Goal: Task Accomplishment & Management: Complete application form

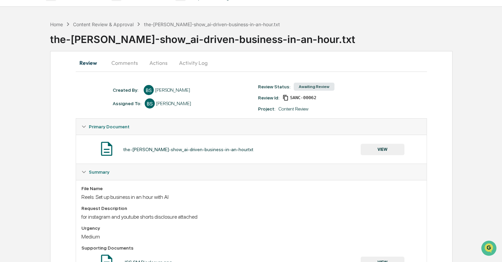
scroll to position [1, 0]
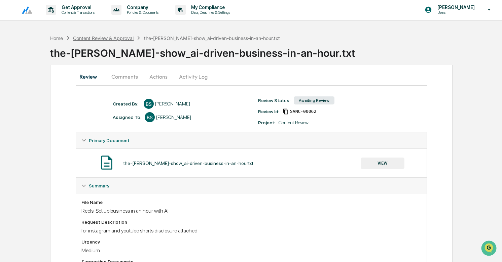
click at [106, 35] on div "Content Review & Approval" at bounding box center [103, 38] width 61 height 6
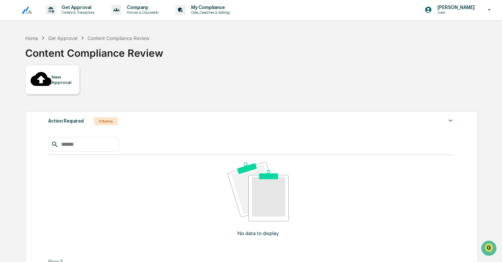
click at [65, 76] on div "New Approval" at bounding box center [62, 79] width 23 height 11
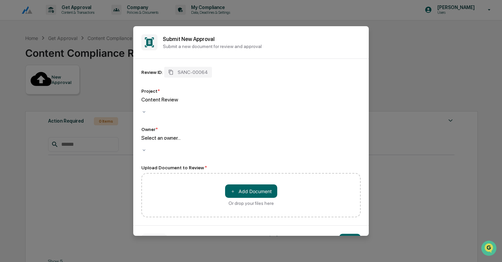
click at [170, 140] on div "Select an owner..." at bounding box center [250, 145] width 219 height 20
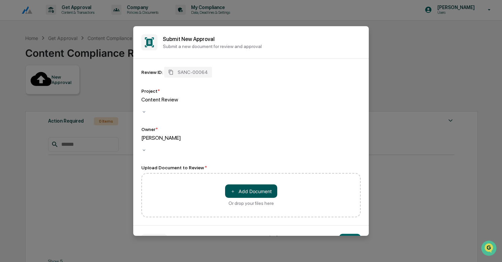
click at [260, 185] on button "＋ Add Document" at bounding box center [251, 191] width 52 height 13
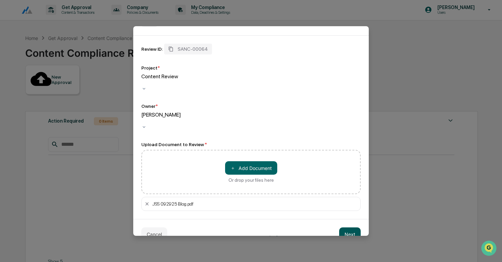
click at [346, 228] on button "Next" at bounding box center [350, 234] width 22 height 13
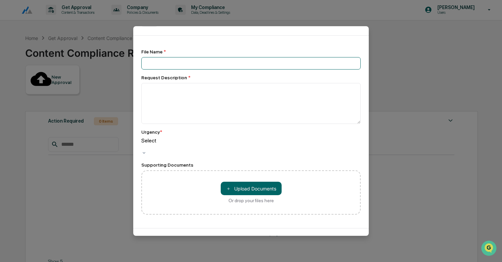
click at [163, 62] on input at bounding box center [250, 63] width 219 height 12
type input "**********"
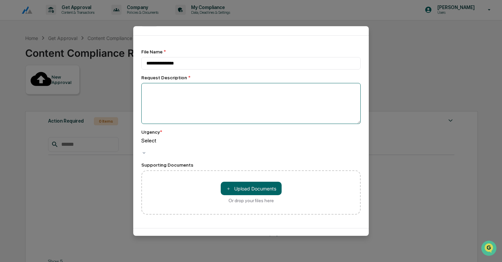
click at [150, 93] on textarea at bounding box center [250, 103] width 219 height 41
type textarea "**********"
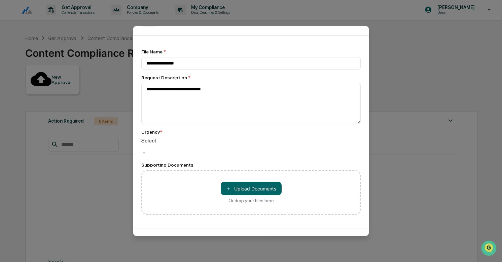
click at [161, 148] on div "Select" at bounding box center [250, 144] width 219 height 13
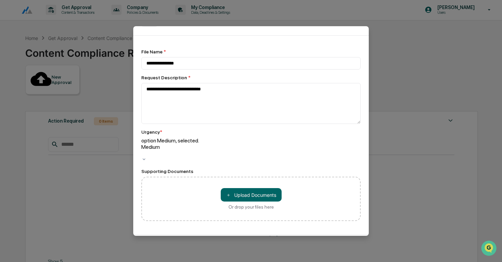
scroll to position [40, 0]
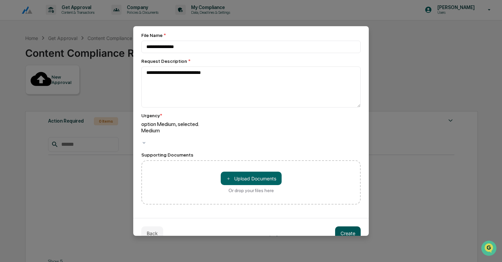
click at [345, 227] on button "Create" at bounding box center [348, 233] width 26 height 13
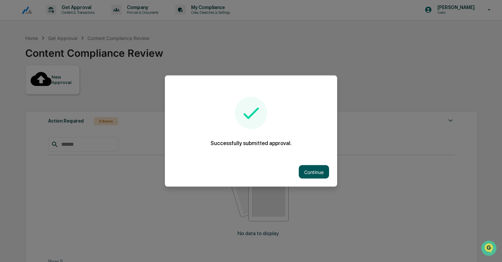
click at [314, 175] on button "Continue" at bounding box center [314, 171] width 30 height 13
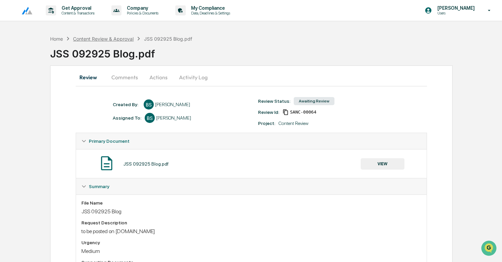
click at [124, 38] on div "Content Review & Approval" at bounding box center [103, 39] width 61 height 6
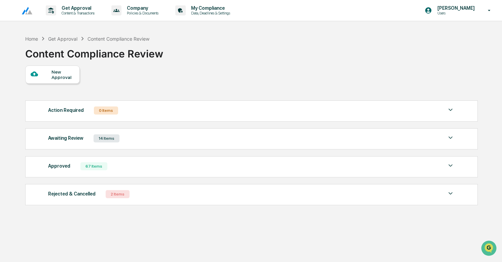
click at [167, 141] on div "Awaiting Review 14 Items" at bounding box center [251, 138] width 407 height 9
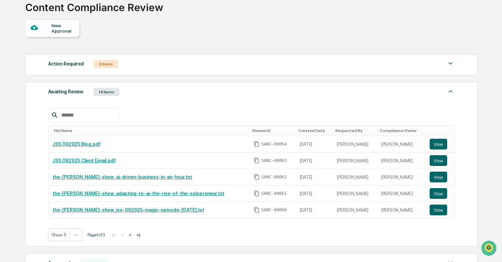
scroll to position [49, 0]
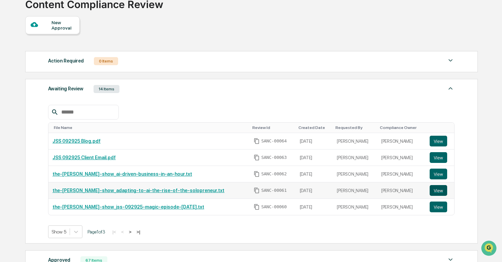
click at [438, 189] on button "View" at bounding box center [437, 190] width 17 height 11
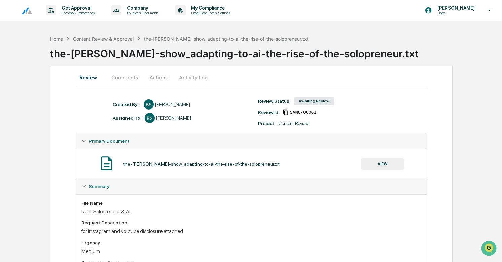
click at [155, 74] on button "Actions" at bounding box center [158, 77] width 30 height 16
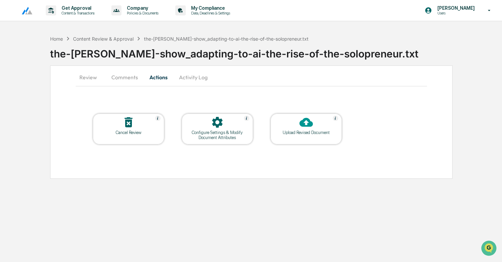
click at [314, 131] on div "Upload Revised Document" at bounding box center [306, 132] width 61 height 5
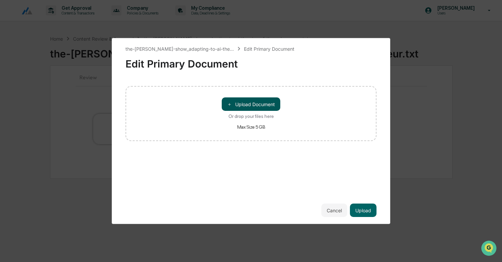
click at [256, 106] on button "＋ Upload Document" at bounding box center [251, 104] width 59 height 13
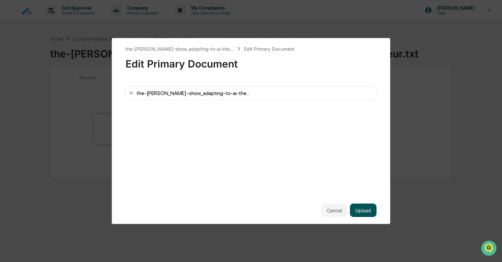
click at [366, 209] on button "Upload" at bounding box center [363, 210] width 27 height 13
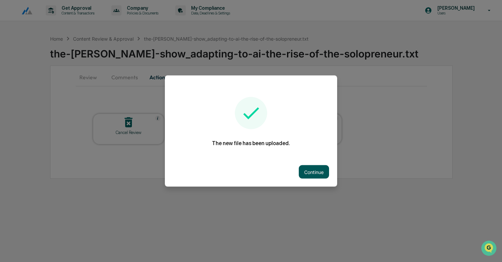
click at [311, 171] on button "Continue" at bounding box center [314, 171] width 30 height 13
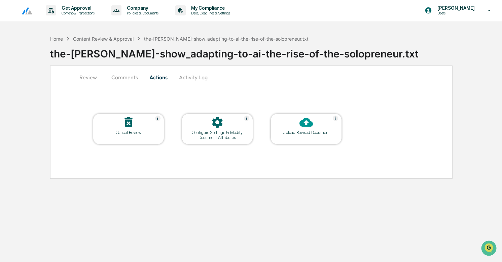
click at [88, 79] on button "Review" at bounding box center [91, 77] width 30 height 16
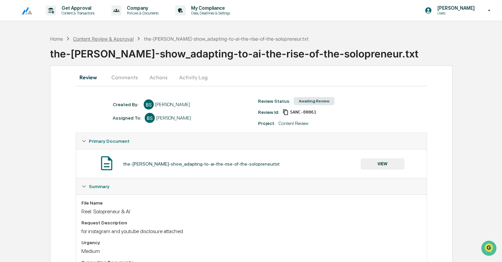
click at [117, 36] on div "Content Review & Approval" at bounding box center [103, 39] width 61 height 6
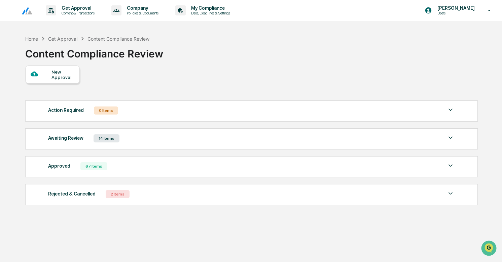
click at [56, 76] on div "New Approval" at bounding box center [62, 74] width 23 height 11
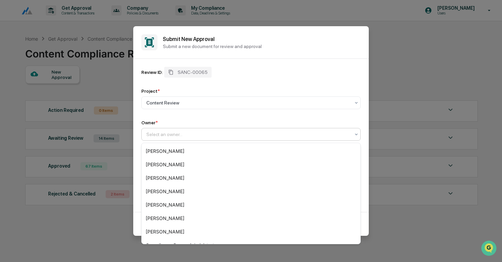
click at [194, 139] on div "Select an owner..." at bounding box center [248, 134] width 211 height 9
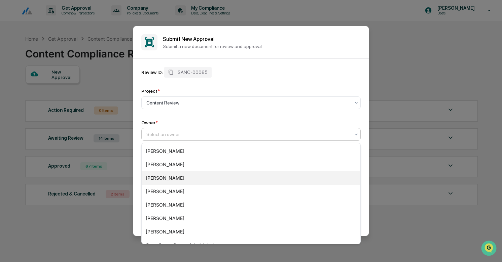
click at [175, 179] on div "[PERSON_NAME]" at bounding box center [251, 177] width 219 height 13
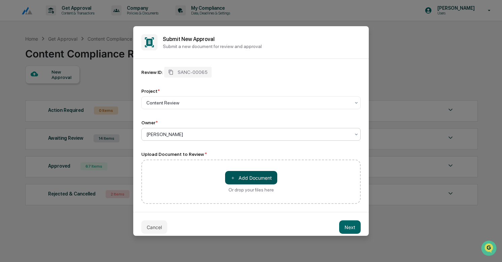
click at [244, 184] on button "＋ Add Document" at bounding box center [251, 177] width 52 height 13
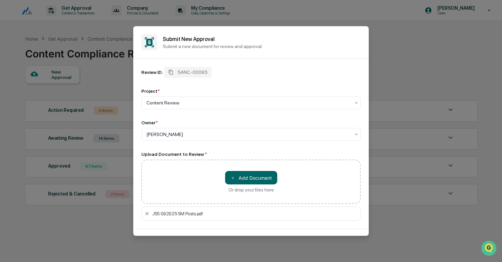
scroll to position [23, 0]
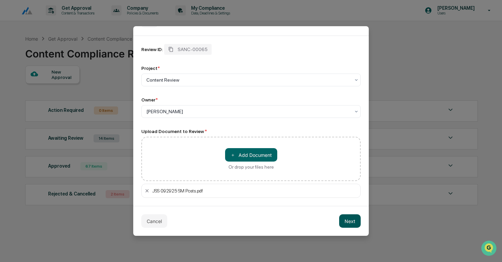
click at [349, 222] on button "Next" at bounding box center [350, 221] width 22 height 13
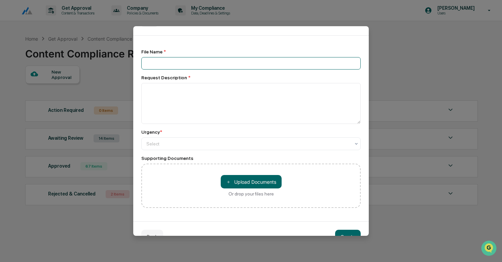
click at [173, 57] on input at bounding box center [250, 63] width 219 height 12
type input "**********"
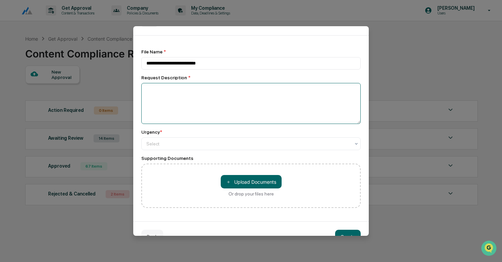
click at [170, 96] on textarea at bounding box center [250, 103] width 219 height 41
type textarea "**********"
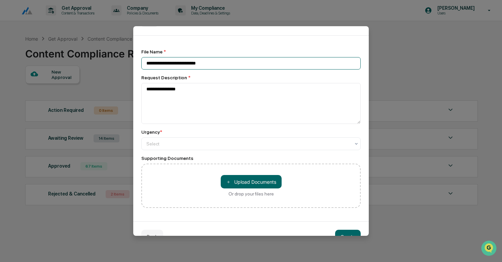
click at [224, 68] on input "**********" at bounding box center [250, 63] width 219 height 12
type input "**********"
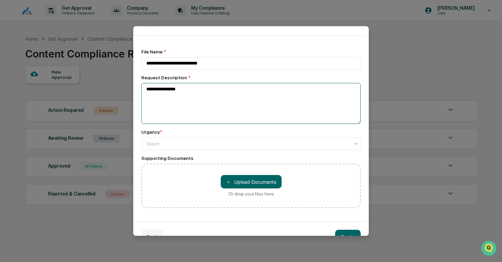
click at [199, 91] on textarea "**********" at bounding box center [250, 103] width 219 height 41
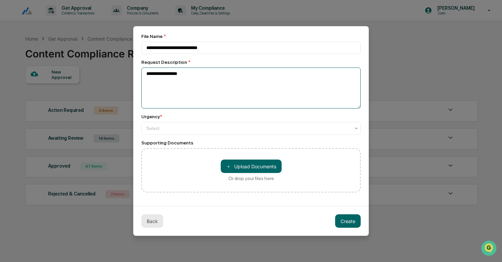
type textarea "**********"
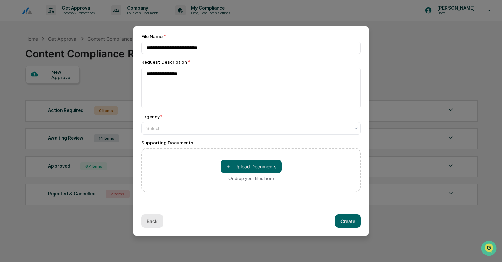
click at [156, 221] on button "Back" at bounding box center [152, 221] width 22 height 13
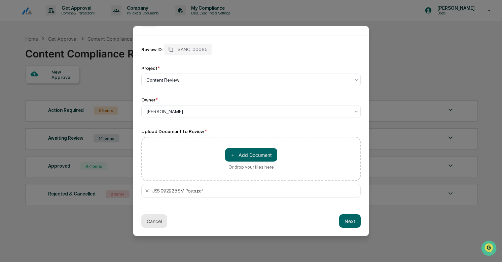
click at [156, 221] on button "Cancel" at bounding box center [154, 221] width 26 height 13
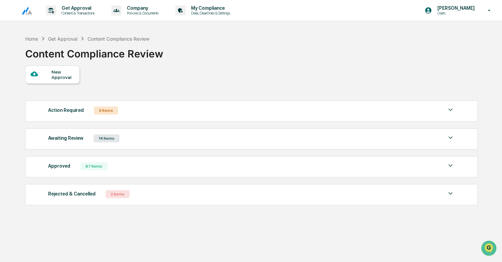
click at [56, 74] on div "New Approval" at bounding box center [62, 74] width 23 height 11
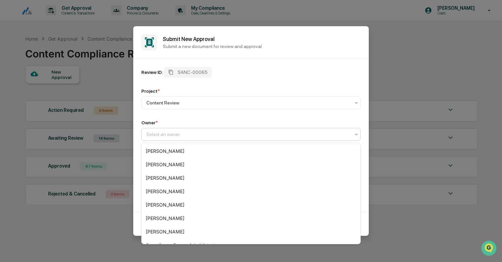
click at [178, 138] on div at bounding box center [248, 134] width 204 height 7
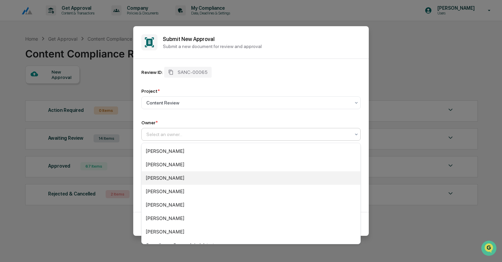
click at [168, 177] on div "[PERSON_NAME]" at bounding box center [251, 177] width 219 height 13
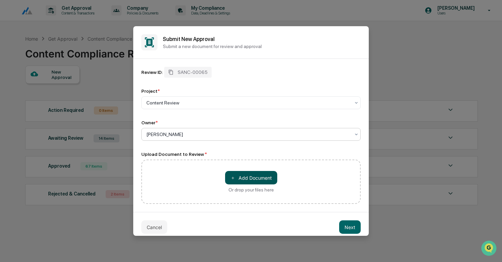
click at [244, 181] on button "＋ Add Document" at bounding box center [251, 177] width 52 height 13
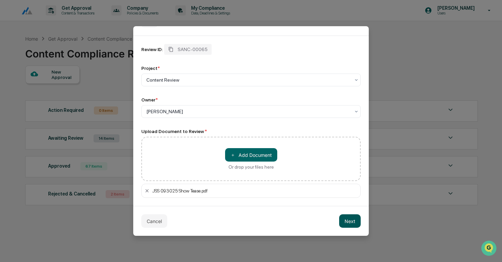
click at [350, 217] on button "Next" at bounding box center [350, 221] width 22 height 13
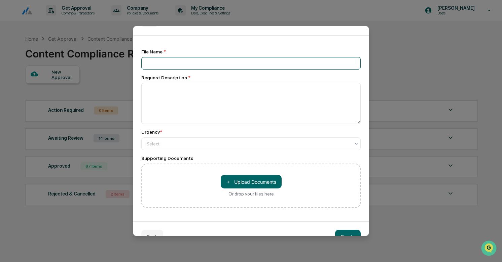
click at [156, 62] on input at bounding box center [250, 63] width 219 height 12
type input "**********"
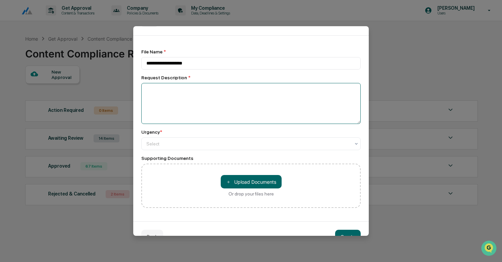
click at [171, 97] on textarea at bounding box center [250, 103] width 219 height 41
type textarea "**********"
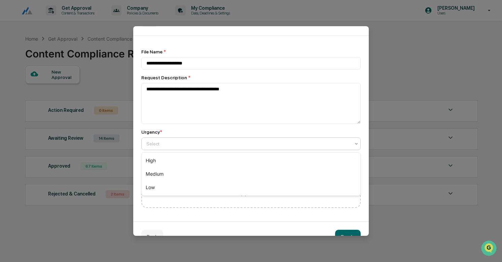
click at [201, 147] on div at bounding box center [248, 144] width 204 height 7
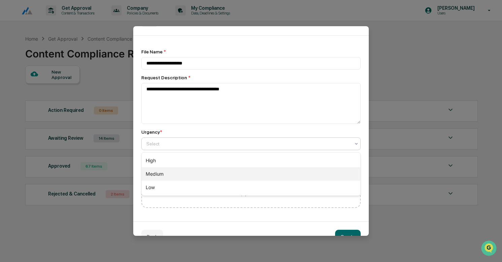
click at [178, 173] on div "Medium" at bounding box center [251, 173] width 219 height 13
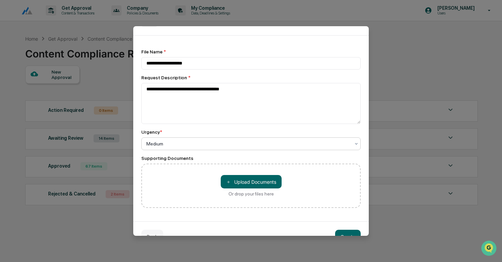
scroll to position [40, 0]
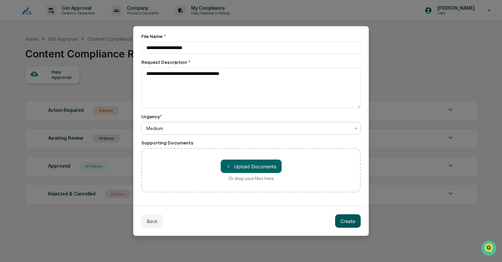
click at [352, 220] on button "Create" at bounding box center [348, 221] width 26 height 13
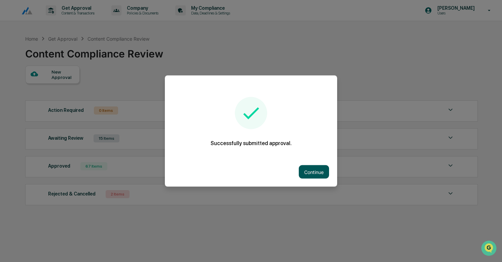
click at [312, 171] on button "Continue" at bounding box center [314, 171] width 30 height 13
